Goal: Navigation & Orientation: Find specific page/section

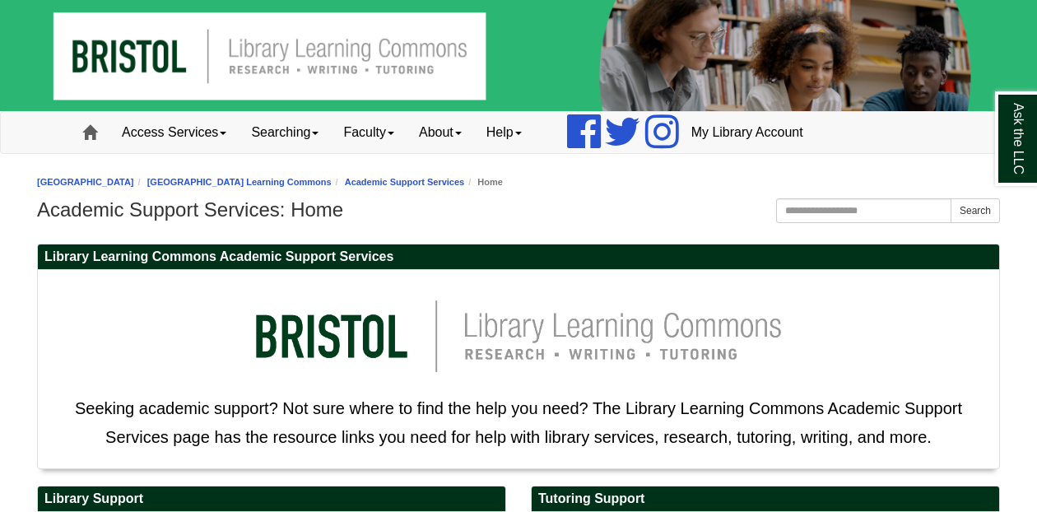
click at [93, 128] on span at bounding box center [89, 132] width 15 height 15
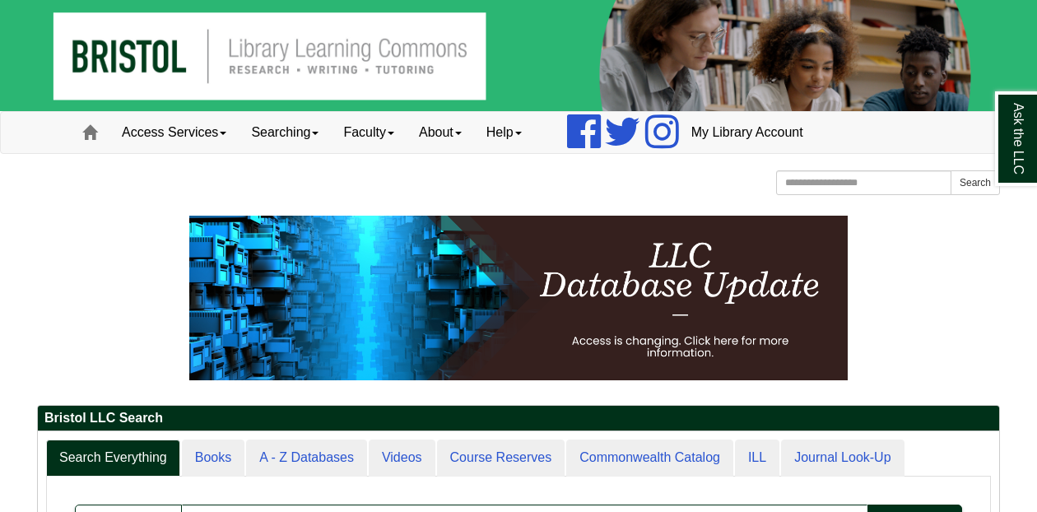
scroll to position [-1, 0]
click at [79, 142] on link "Home" at bounding box center [90, 132] width 40 height 41
click at [89, 133] on span at bounding box center [89, 132] width 15 height 15
click at [90, 133] on span at bounding box center [89, 132] width 15 height 15
